Goal: Navigation & Orientation: Find specific page/section

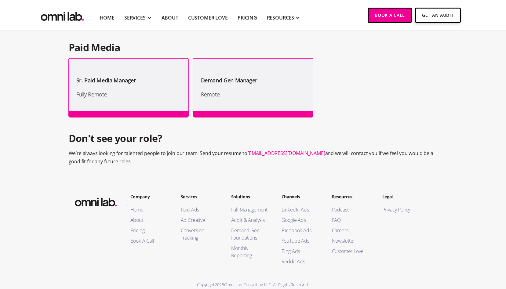
scroll to position [613, 0]
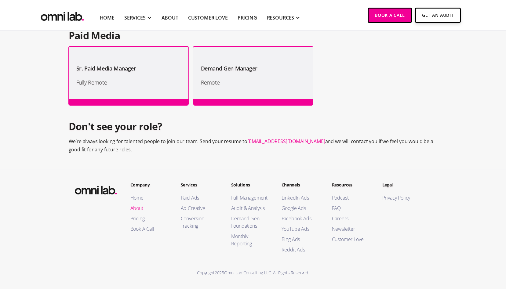
click at [135, 208] on link "About" at bounding box center [149, 208] width 38 height 7
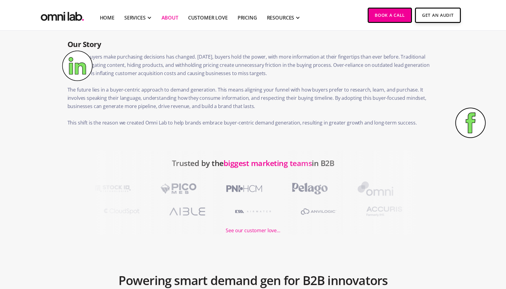
scroll to position [526, 0]
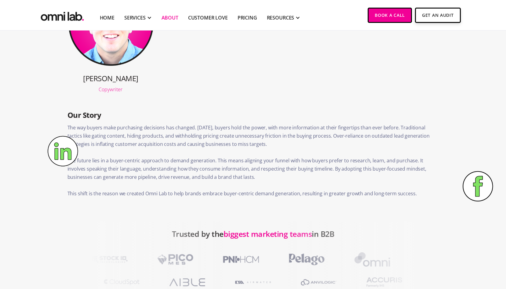
click at [61, 150] on img at bounding box center [63, 151] width 31 height 31
click at [60, 157] on img at bounding box center [63, 151] width 31 height 31
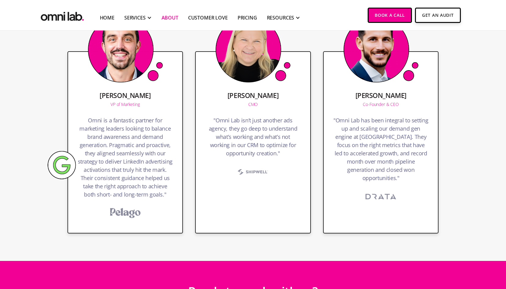
scroll to position [929, 0]
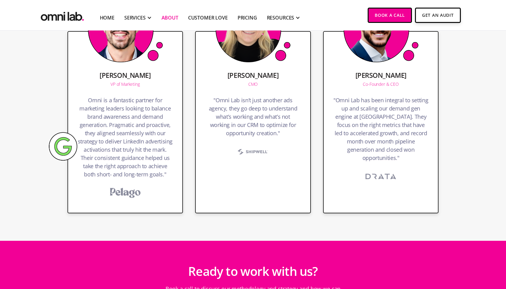
click at [62, 146] on img at bounding box center [63, 146] width 29 height 29
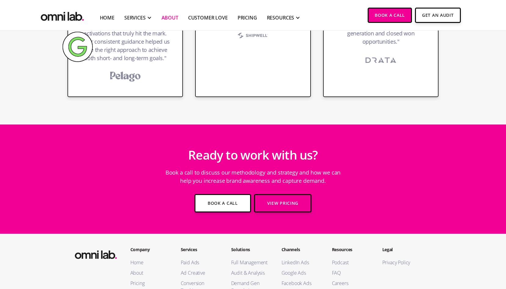
scroll to position [1110, 0]
